Goal: Book appointment/travel/reservation

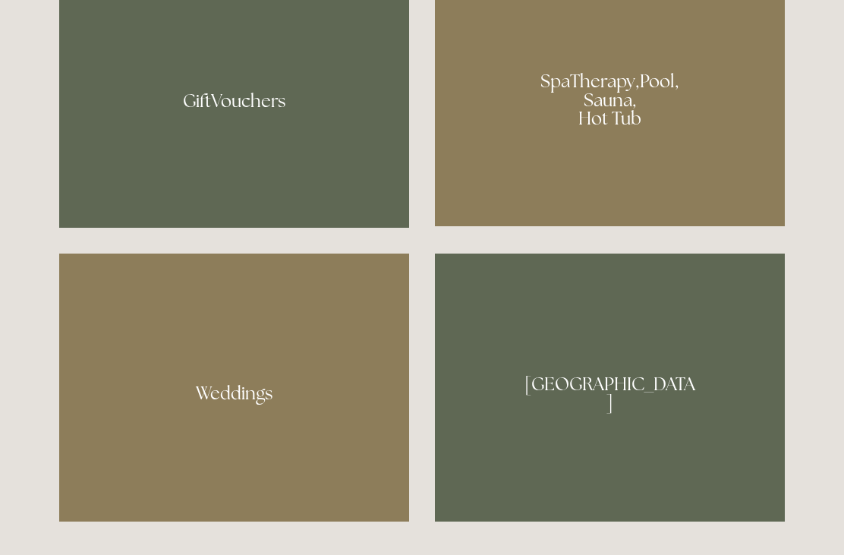
scroll to position [1249, 0]
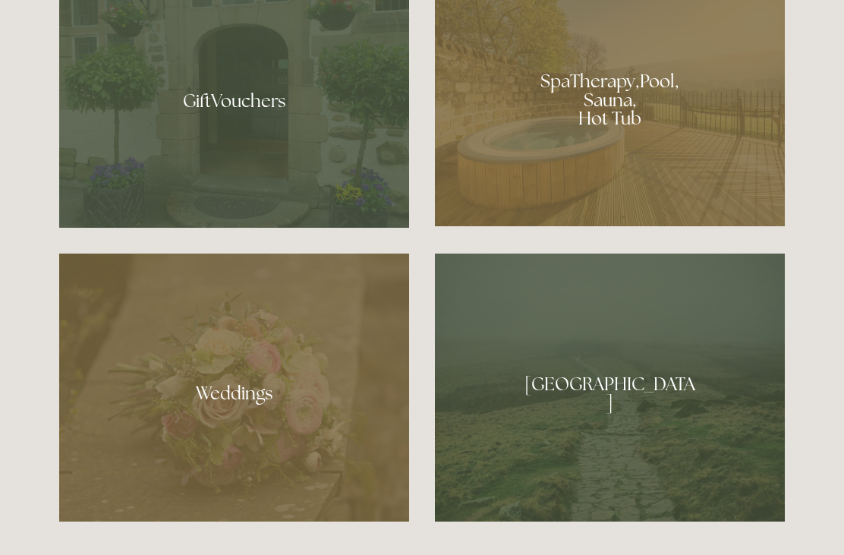
click at [610, 181] on div at bounding box center [610, 94] width 350 height 263
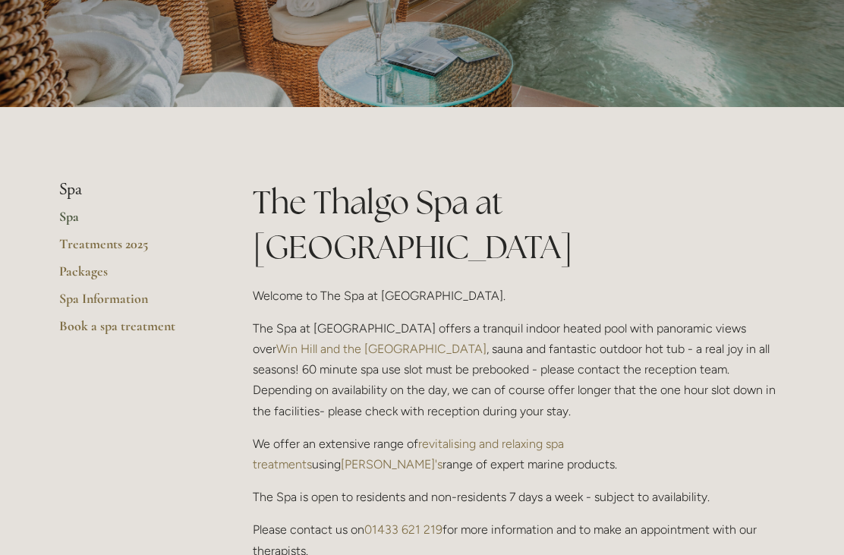
scroll to position [213, 0]
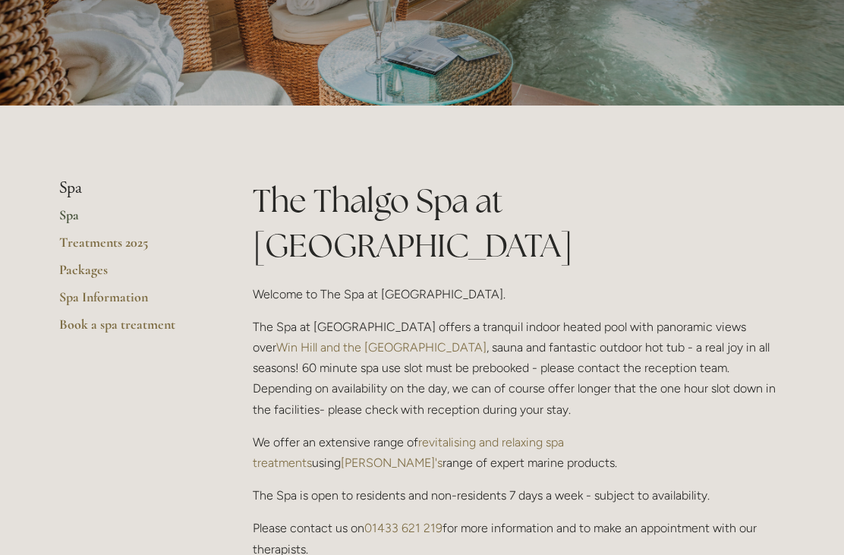
click at [62, 219] on link "Spa" at bounding box center [131, 219] width 145 height 27
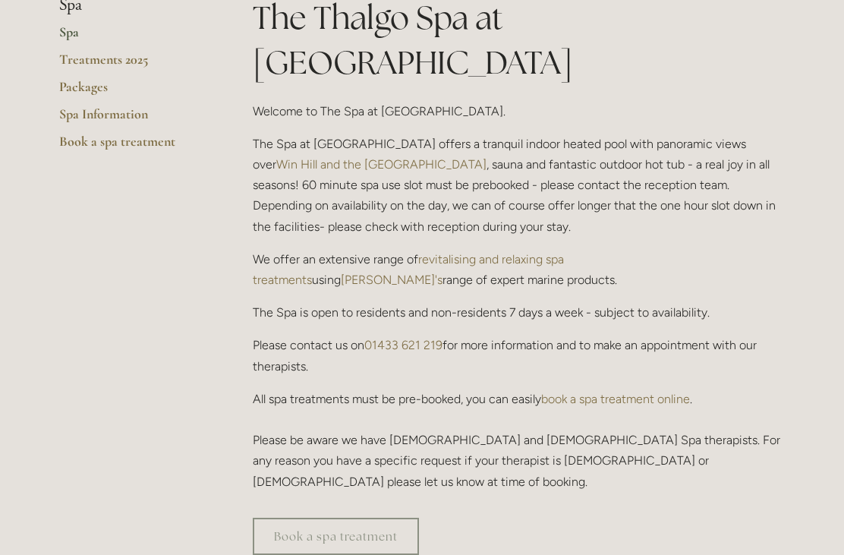
scroll to position [395, 0]
click at [615, 392] on link "book a spa treatment online" at bounding box center [615, 399] width 149 height 14
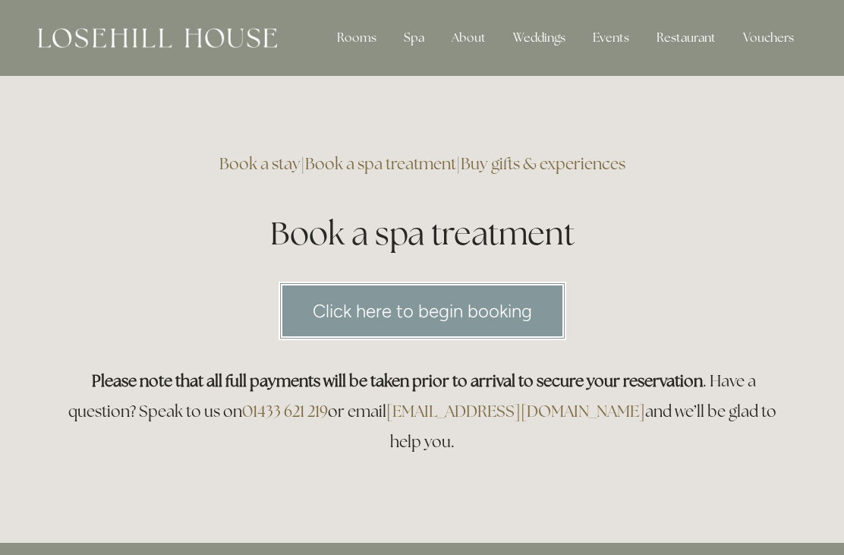
click at [486, 311] on link "Click here to begin booking" at bounding box center [423, 311] width 288 height 58
click at [682, 43] on div "Restaurant" at bounding box center [685, 38] width 83 height 30
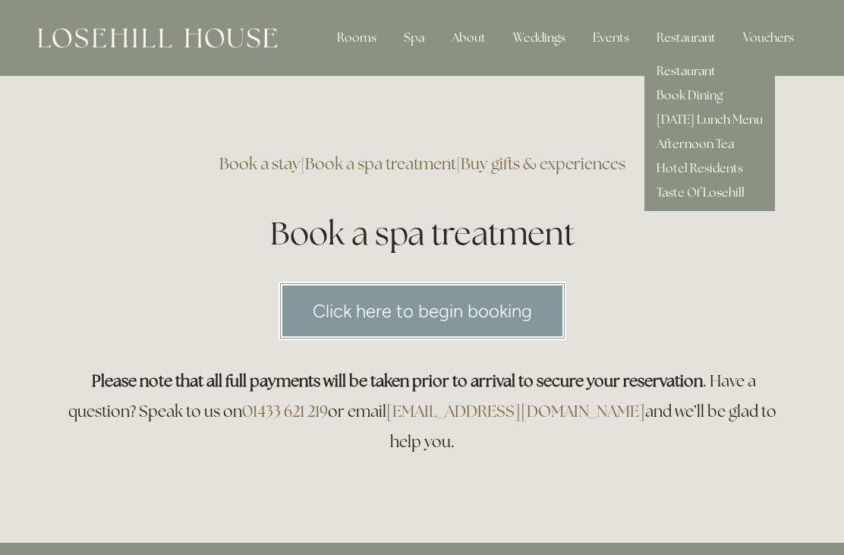
click at [699, 75] on link "Restaurant" at bounding box center [686, 71] width 59 height 16
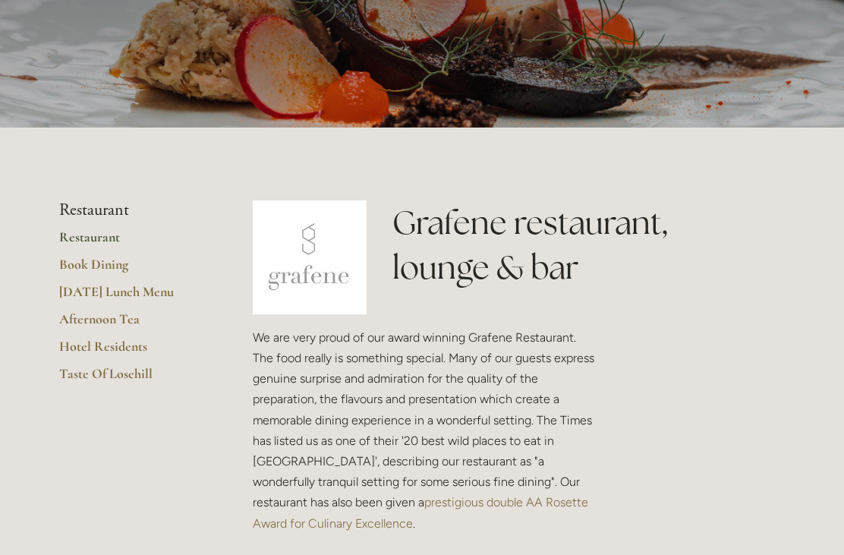
scroll to position [191, 0]
click at [96, 344] on link "Hotel Residents" at bounding box center [131, 351] width 145 height 27
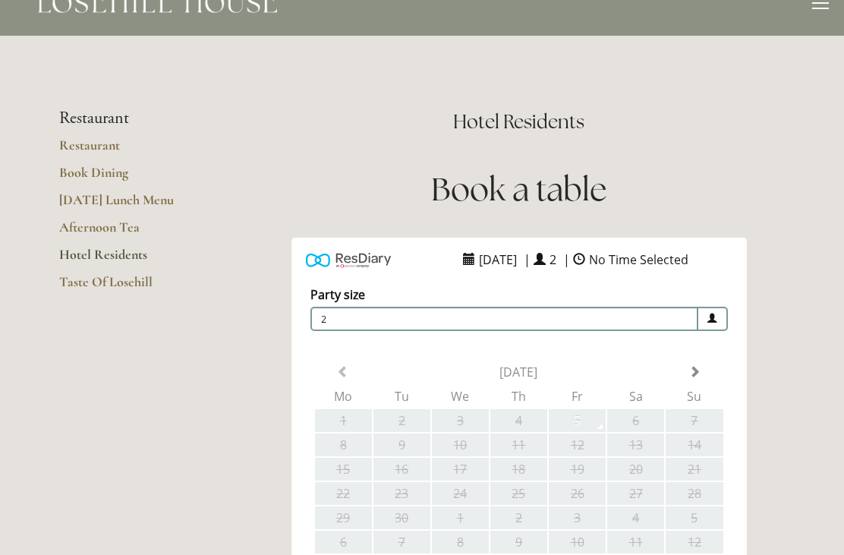
scroll to position [12, 0]
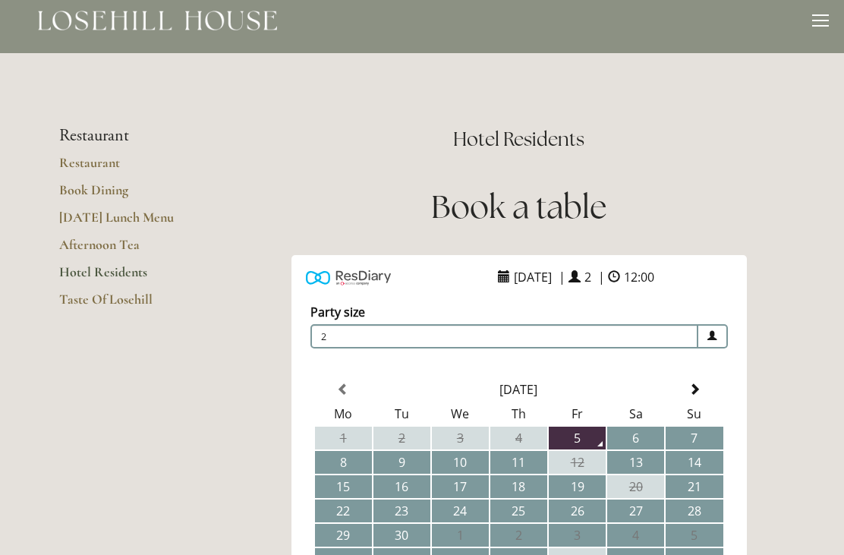
click at [88, 225] on link "[DATE] Lunch Menu" at bounding box center [131, 222] width 145 height 27
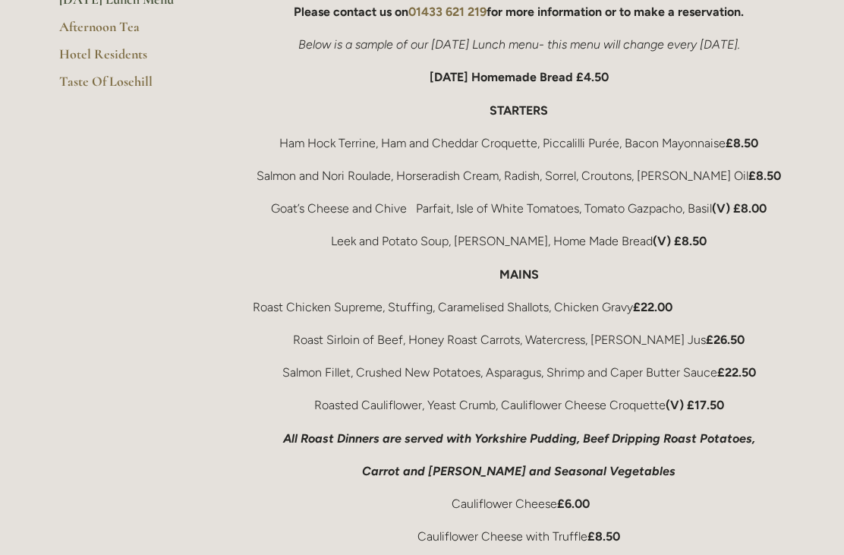
scroll to position [392, 0]
